Goal: Information Seeking & Learning: Learn about a topic

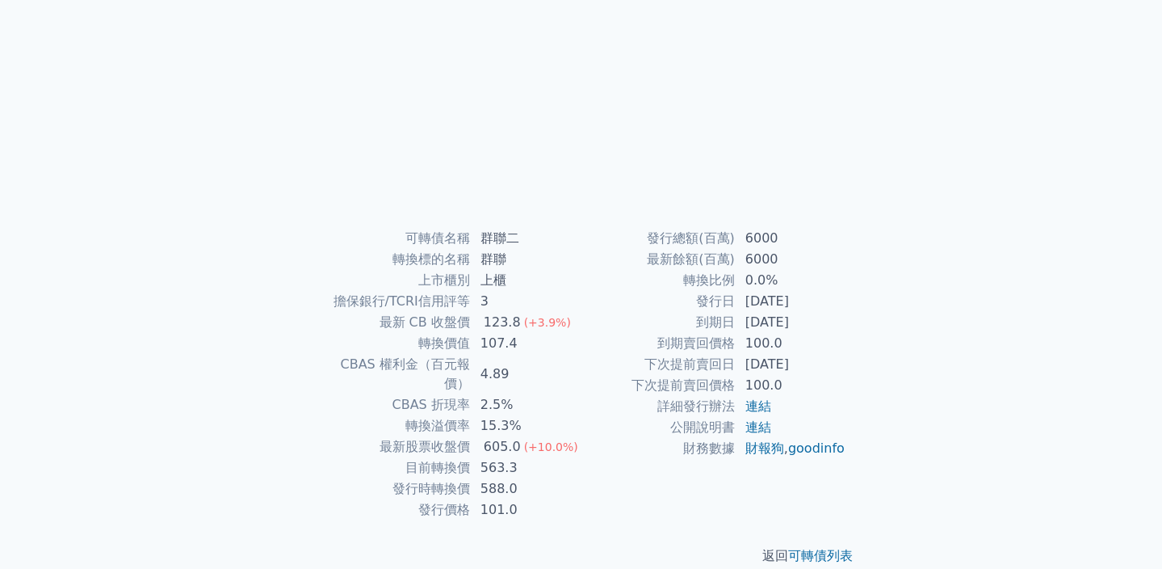
scroll to position [179, 0]
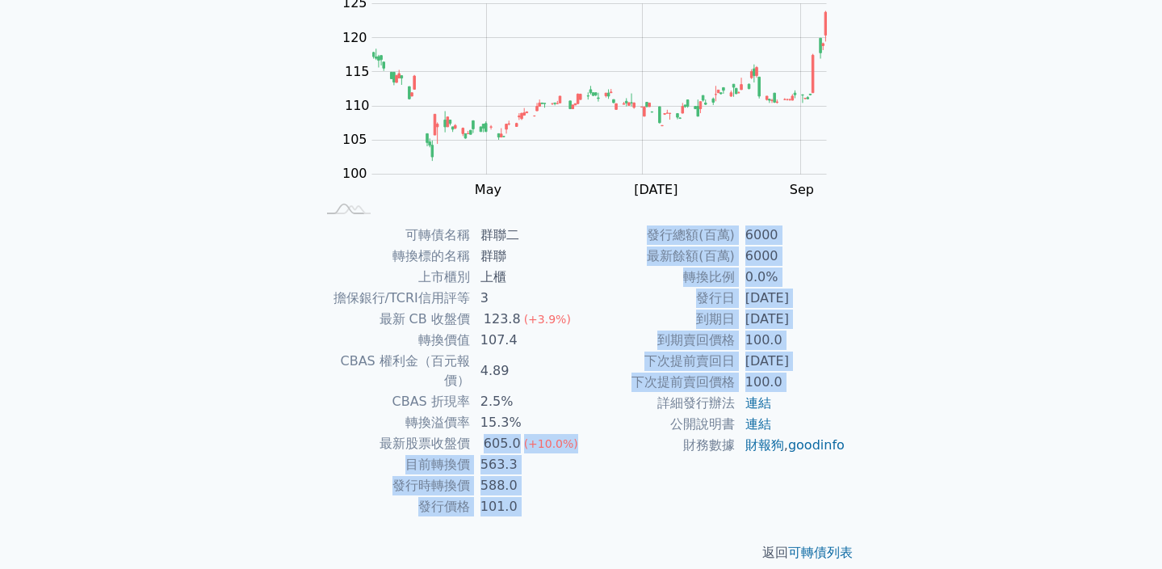
drag, startPoint x: 484, startPoint y: 423, endPoint x: 587, endPoint y: 410, distance: 104.3
click at [587, 410] on div "可轉債名稱 群聯二 轉換標的名稱 群聯 上市櫃別 上櫃 擔保銀行/TCRI信用評等 3 最新 CB 收盤價 123.8 (+3.9%) 轉換價值 107.4 …" at bounding box center [581, 371] width 569 height 292
click at [592, 410] on td "詳細發行辦法" at bounding box center [659, 403] width 154 height 21
drag, startPoint x: 586, startPoint y: 431, endPoint x: 482, endPoint y: 422, distance: 103.7
click at [482, 422] on div "可轉債名稱 群聯二 轉換標的名稱 群聯 上市櫃別 上櫃 擔保銀行/TCRI信用評等 3 最新 CB 收盤價 123.8 (+3.9%) 轉換價值 107.4 …" at bounding box center [581, 371] width 569 height 292
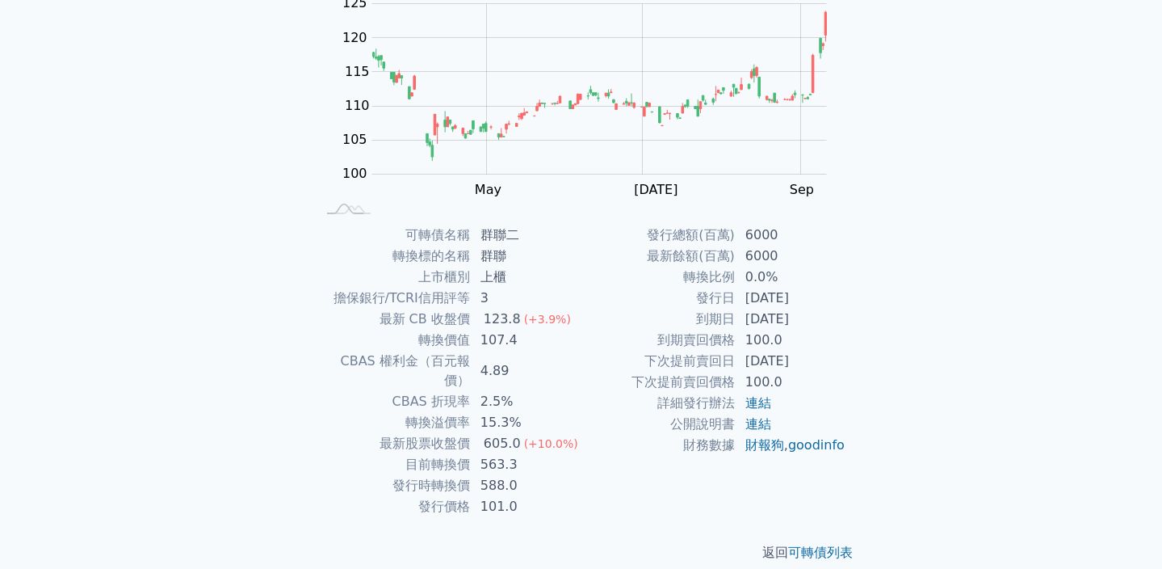
click at [541, 357] on td "4.89" at bounding box center [526, 371] width 111 height 40
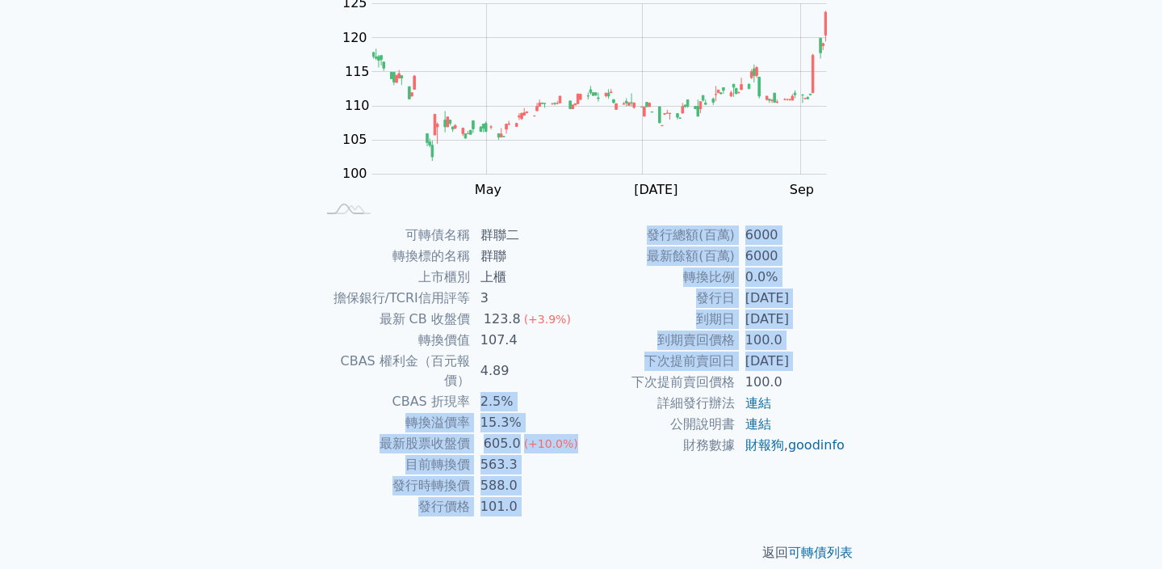
drag, startPoint x: 473, startPoint y: 373, endPoint x: 600, endPoint y: 378, distance: 127.7
click at [600, 378] on div "可轉債名稱 群聯二 轉換標的名稱 群聯 上市櫃別 上櫃 擔保銀行/TCRI信用評等 3 最新 CB 收盤價 123.8 (+3.9%) 轉換價值 107.4 …" at bounding box center [581, 371] width 569 height 292
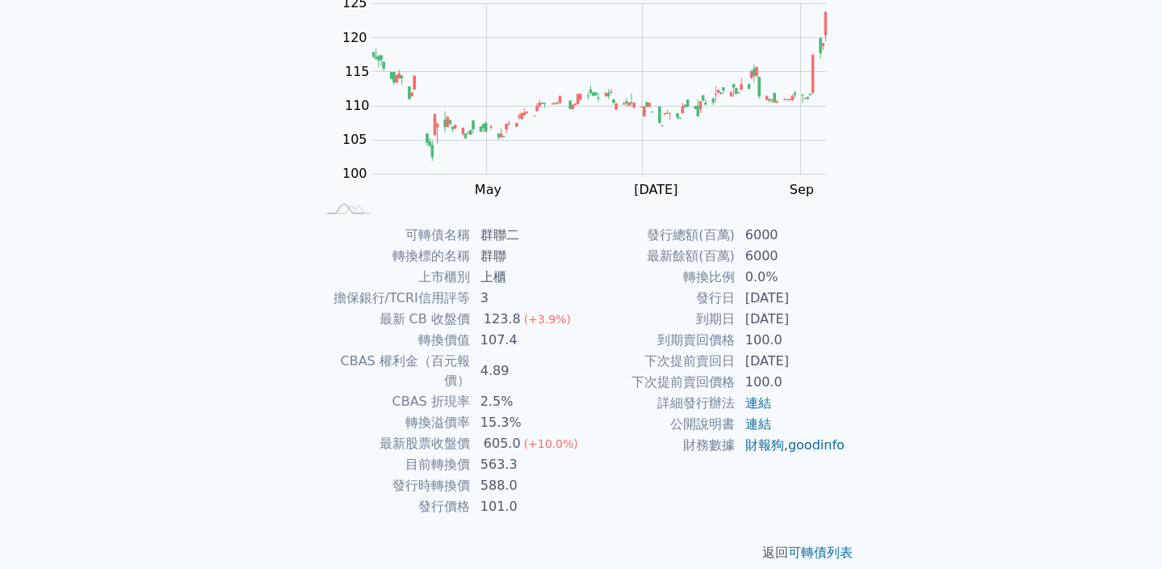
click at [511, 412] on td "15.3%" at bounding box center [526, 422] width 111 height 21
drag, startPoint x: 511, startPoint y: 395, endPoint x: 540, endPoint y: 402, distance: 30.0
click at [540, 412] on td "15.3%" at bounding box center [526, 422] width 111 height 21
drag, startPoint x: 527, startPoint y: 411, endPoint x: 517, endPoint y: 349, distance: 63.1
click at [517, 350] on tbody "可轉債名稱 群聯二 轉換標的名稱 群聯 上市櫃別 上櫃 擔保銀行/TCRI信用評等 3 最新 CB 收盤價 123.8 (+3.9%) 轉換價值 107.4 …" at bounding box center [449, 371] width 265 height 292
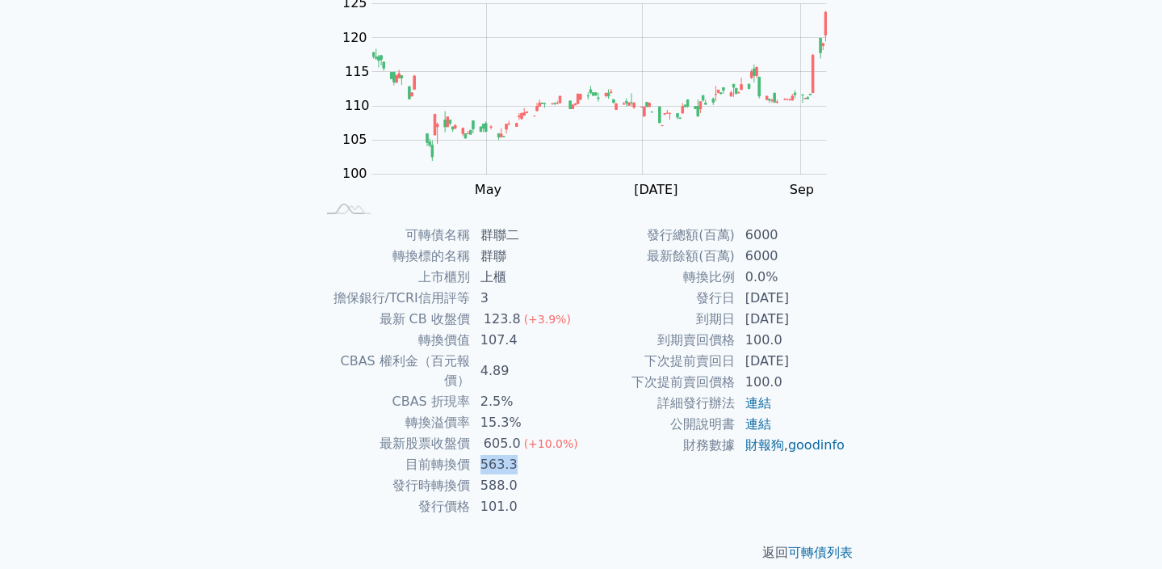
drag, startPoint x: 484, startPoint y: 439, endPoint x: 526, endPoint y: 451, distance: 43.5
click at [526, 454] on td "563.3" at bounding box center [526, 464] width 111 height 21
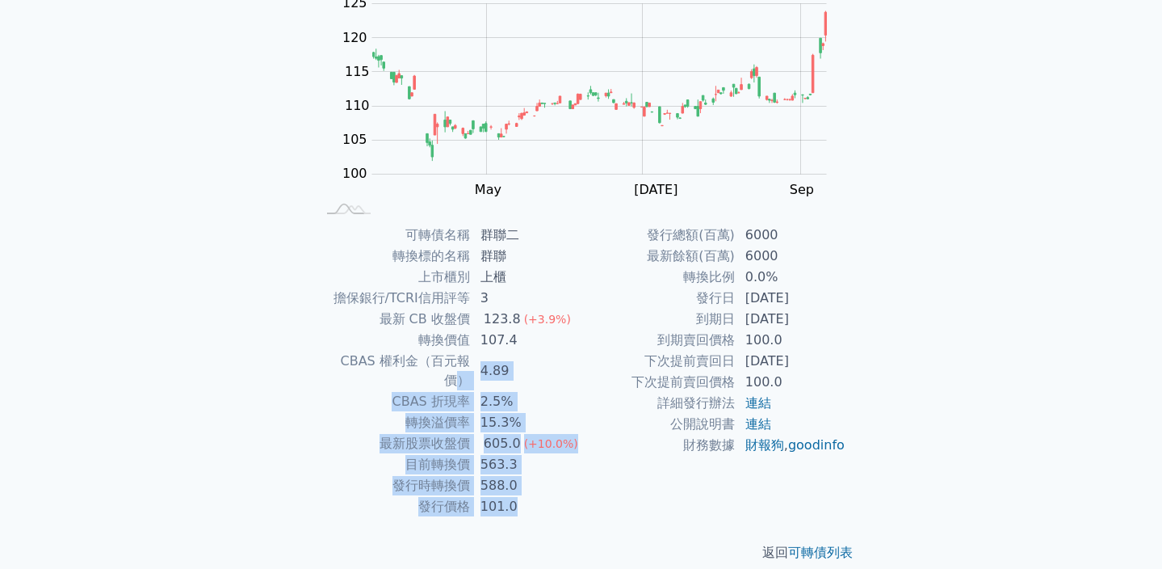
drag, startPoint x: 523, startPoint y: 494, endPoint x: 477, endPoint y: 332, distance: 168.2
click at [473, 338] on tbody "可轉債名稱 群聯二 轉換標的名稱 群聯 上市櫃別 上櫃 擔保銀行/TCRI信用評等 3 最新 CB 收盤價 123.8 (+3.9%) 轉換價值 107.4 …" at bounding box center [449, 371] width 265 height 292
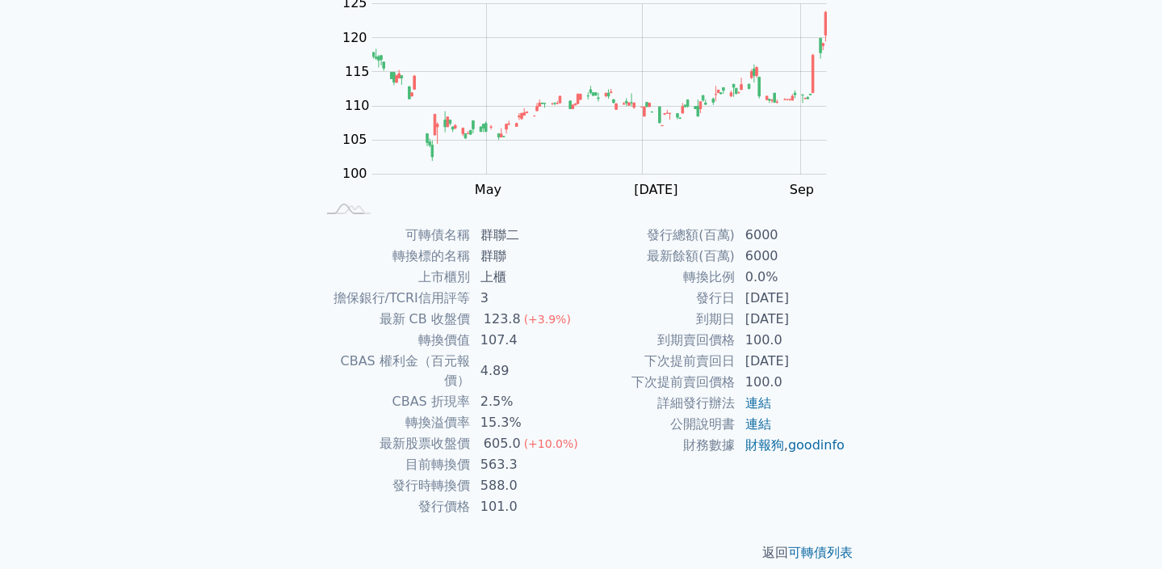
click at [484, 360] on td "4.89" at bounding box center [526, 371] width 111 height 40
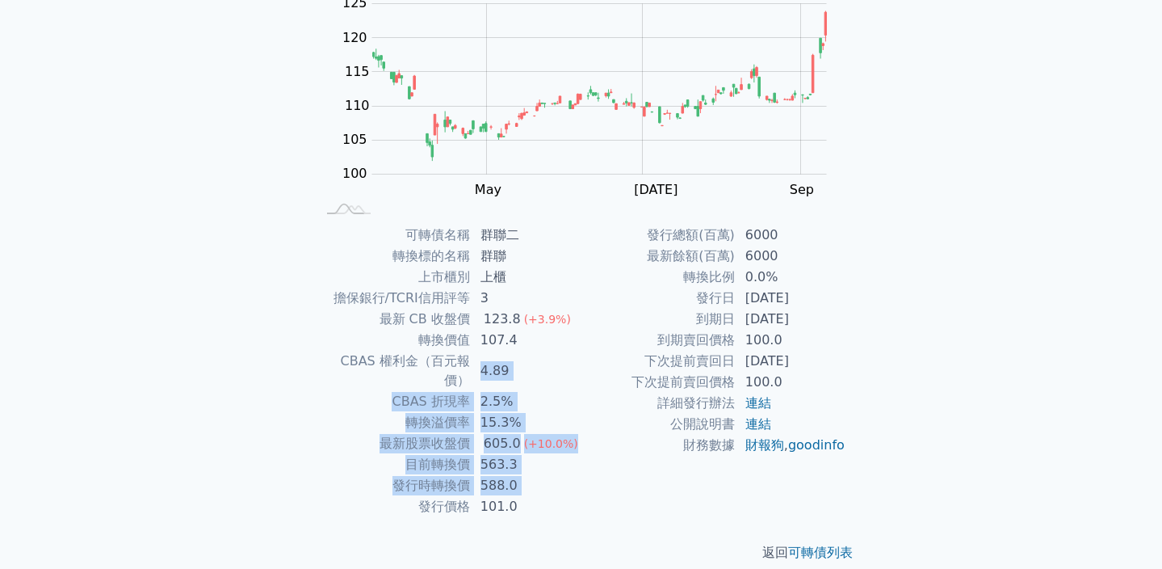
drag, startPoint x: 484, startPoint y: 360, endPoint x: 498, endPoint y: 463, distance: 103.5
click at [496, 463] on tbody "可轉債名稱 群聯二 轉換標的名稱 群聯 上市櫃別 上櫃 擔保銀行/TCRI信用評等 3 最新 CB 收盤價 123.8 (+3.9%) 轉換價值 107.4 …" at bounding box center [449, 371] width 265 height 292
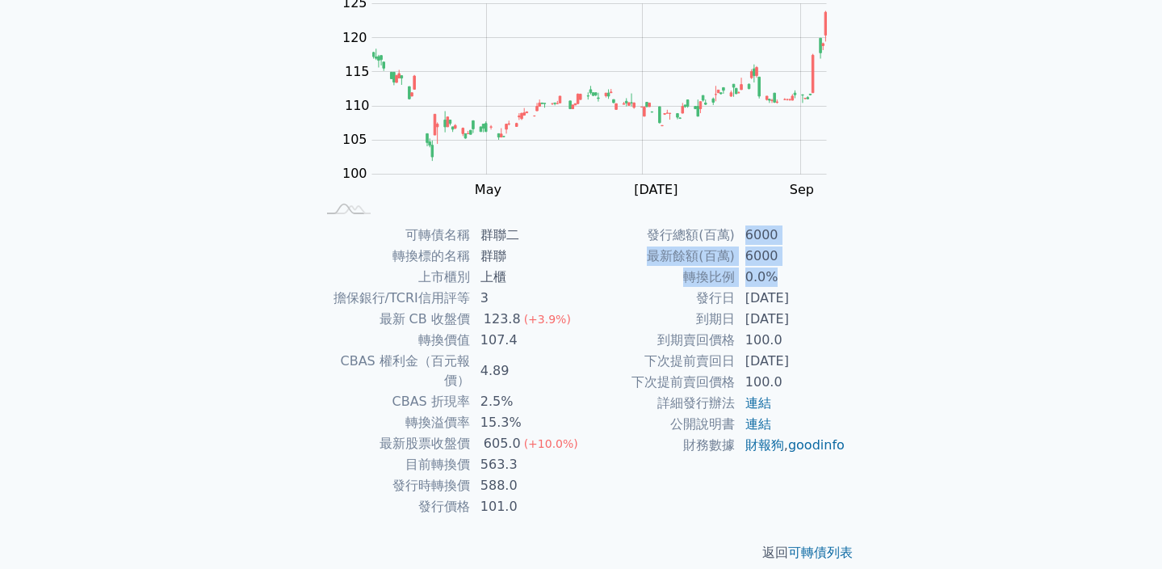
drag, startPoint x: 735, startPoint y: 235, endPoint x: 780, endPoint y: 275, distance: 60.1
click at [780, 275] on tbody "發行總額(百萬) 6000 最新餘額(百萬) 6000 轉換比例 0.0% 發行日 [DATE] 到期日 [DATE] 到期賣回價格 100.0 下次提前賣回…" at bounding box center [714, 340] width 265 height 231
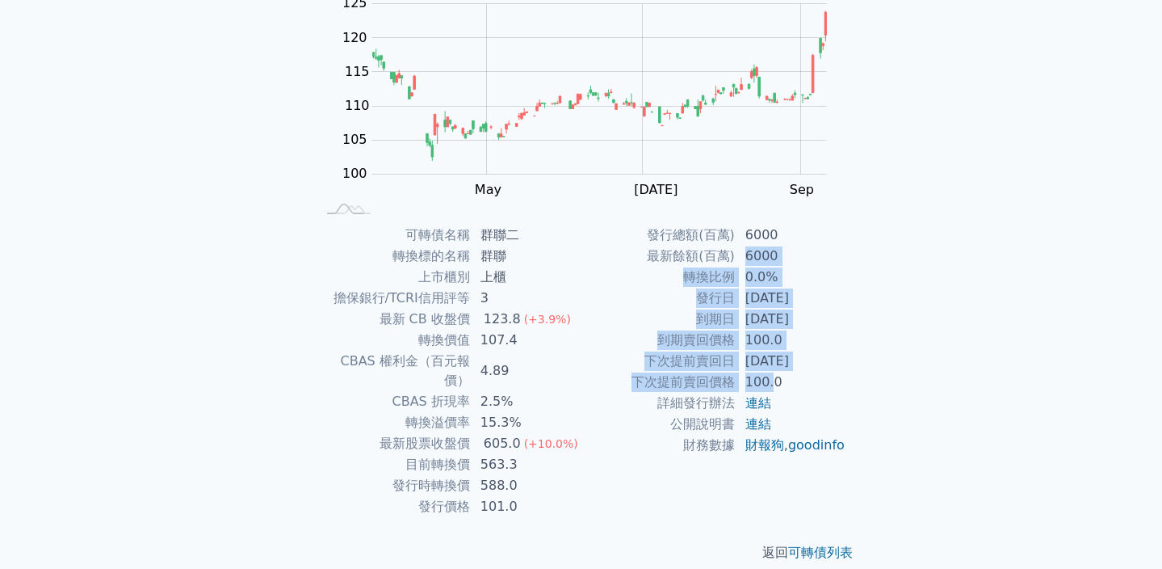
drag, startPoint x: 769, startPoint y: 374, endPoint x: 741, endPoint y: 245, distance: 132.3
click at [741, 247] on tbody "發行總額(百萬) 6000 最新餘額(百萬) 6000 轉換比例 0.0% 發行日 [DATE] 到期日 [DATE] 到期賣回價格 100.0 下次提前賣回…" at bounding box center [714, 340] width 265 height 231
click at [739, 246] on td "6000" at bounding box center [791, 256] width 111 height 21
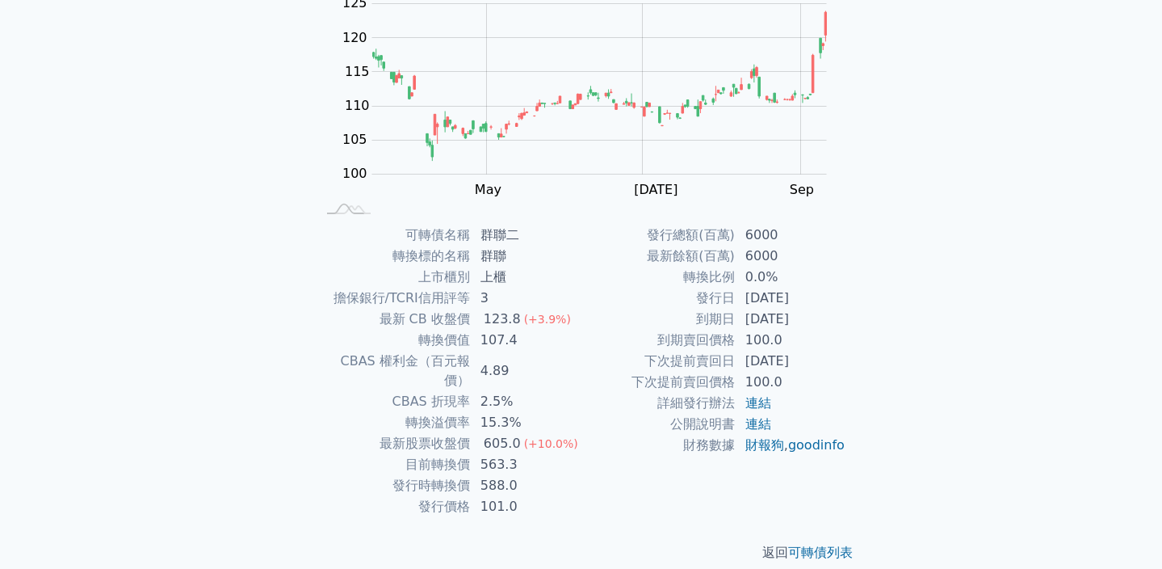
drag, startPoint x: 739, startPoint y: 246, endPoint x: 809, endPoint y: 367, distance: 139.0
click at [812, 368] on tbody "發行總額(百萬) 6000 最新餘額(百萬) 6000 轉換比例 0.0% 發行日 [DATE] 到期日 [DATE] 到期賣回價格 100.0 下次提前賣回…" at bounding box center [714, 340] width 265 height 231
click at [744, 243] on td "6000" at bounding box center [791, 235] width 111 height 21
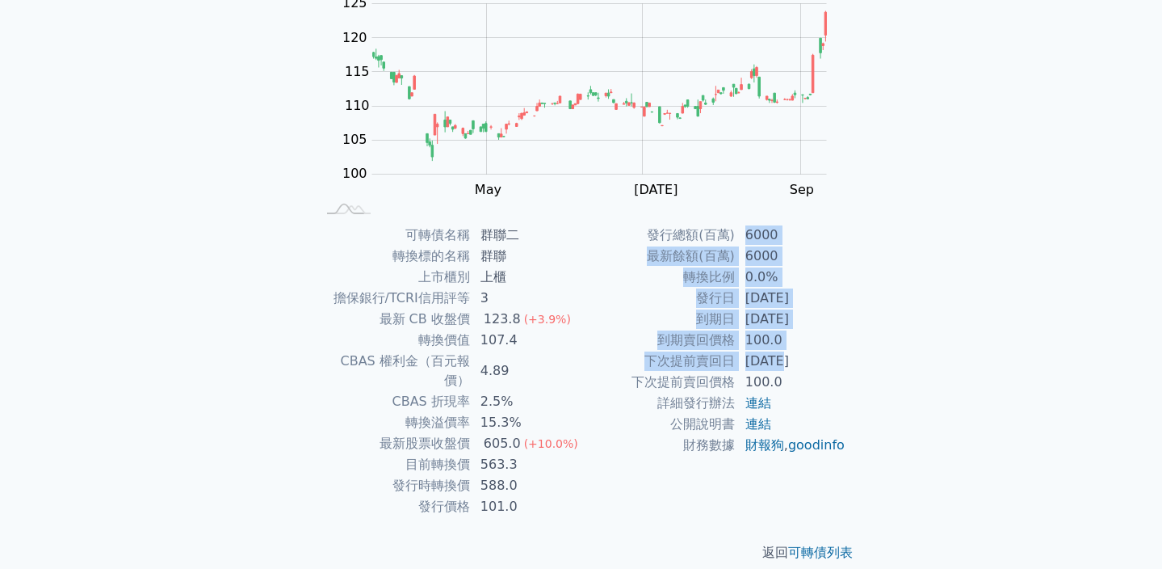
drag, startPoint x: 744, startPoint y: 243, endPoint x: 778, endPoint y: 379, distance: 139.9
click at [778, 379] on tbody "發行總額(百萬) 6000 最新餘額(百萬) 6000 轉換比例 0.0% 發行日 [DATE] 到期日 [DATE] 到期賣回價格 100.0 下次提前賣回…" at bounding box center [714, 340] width 265 height 231
click at [707, 338] on td "到期賣回價格" at bounding box center [659, 340] width 154 height 21
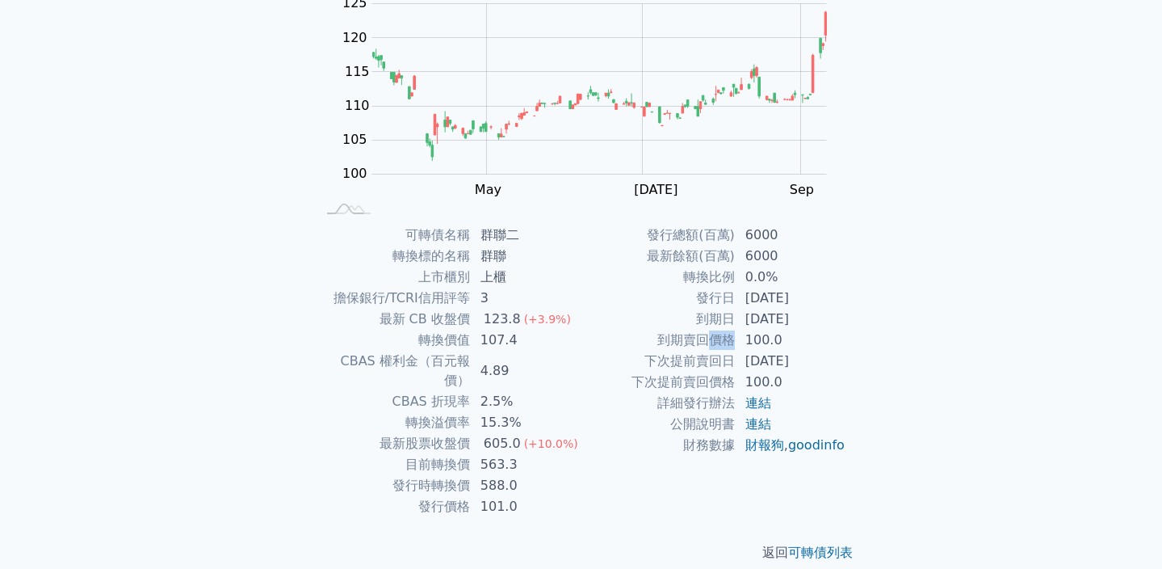
click at [707, 338] on td "到期賣回價格" at bounding box center [659, 340] width 154 height 21
